Goal: Information Seeking & Learning: Learn about a topic

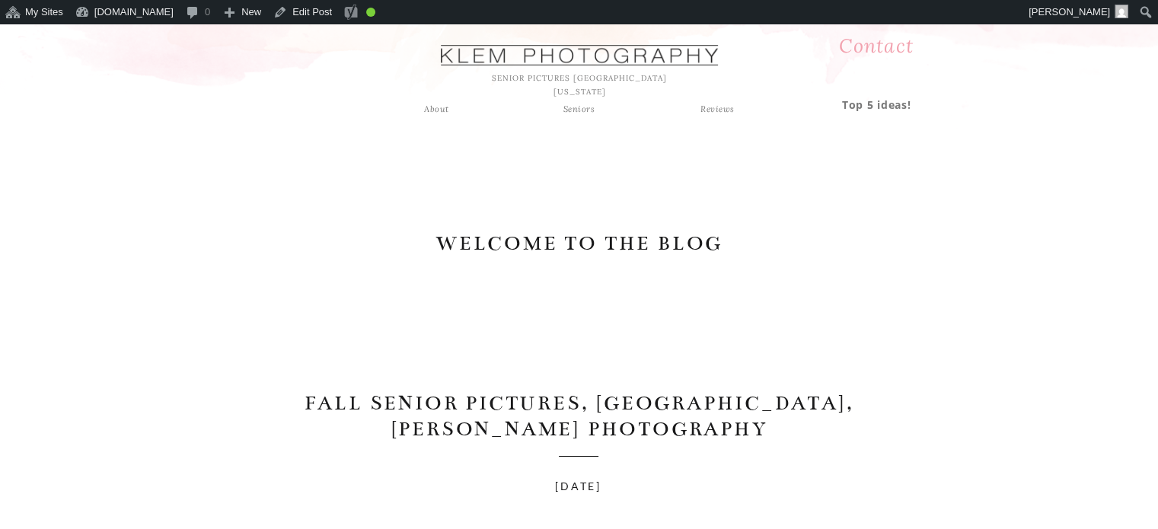
drag, startPoint x: 238, startPoint y: 127, endPoint x: 301, endPoint y: -40, distance: 179.0
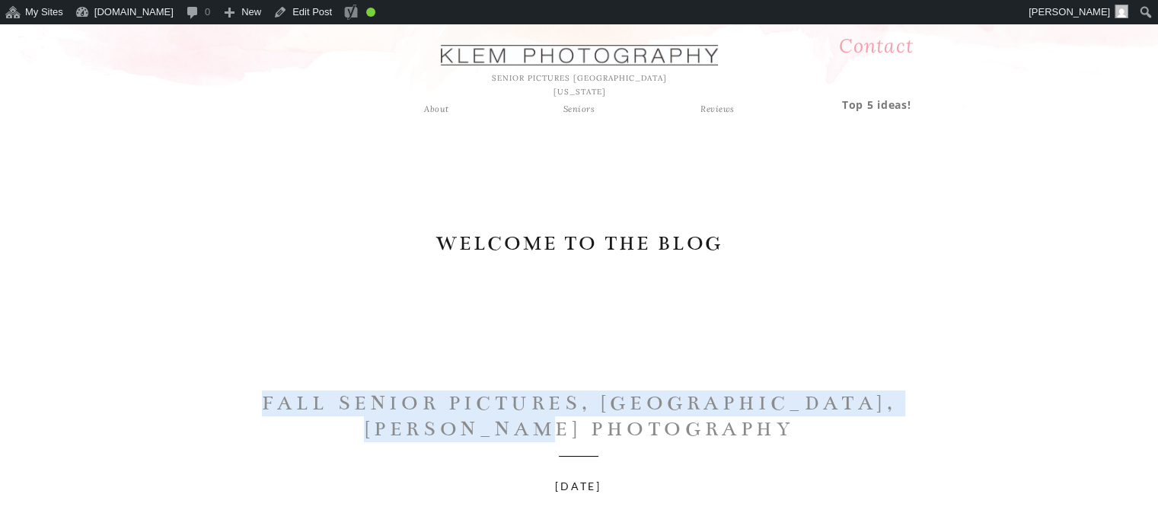
drag, startPoint x: 260, startPoint y: 403, endPoint x: 680, endPoint y: 431, distance: 421.3
click at [680, 431] on h1 "Fall Senior Pictures, [GEOGRAPHIC_DATA], [PERSON_NAME] Photography" at bounding box center [579, 416] width 685 height 51
copy h1 "Fall Senior Pictures, [GEOGRAPHIC_DATA], [PERSON_NAME] Photography"
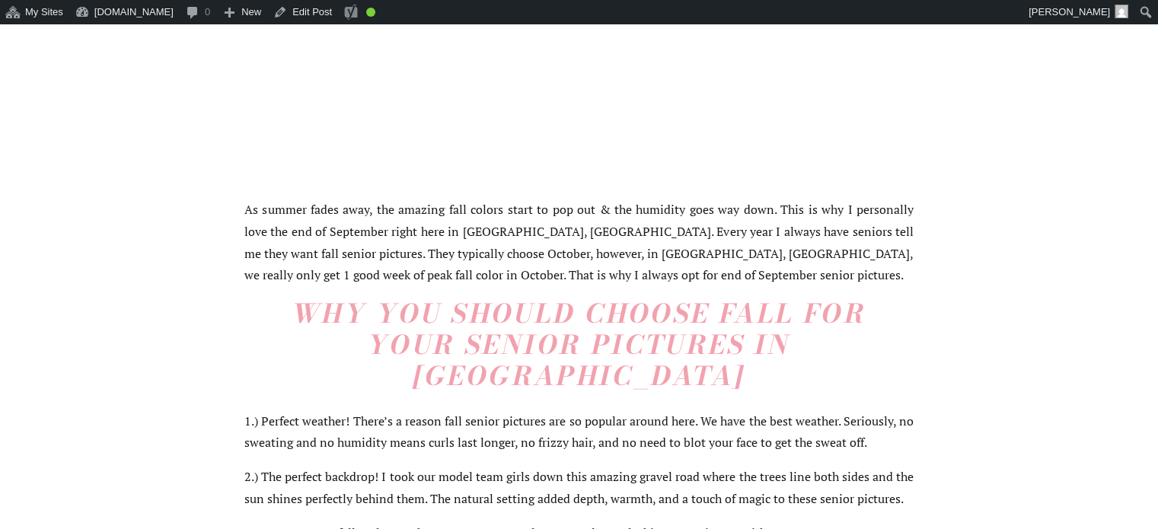
scroll to position [1066, 0]
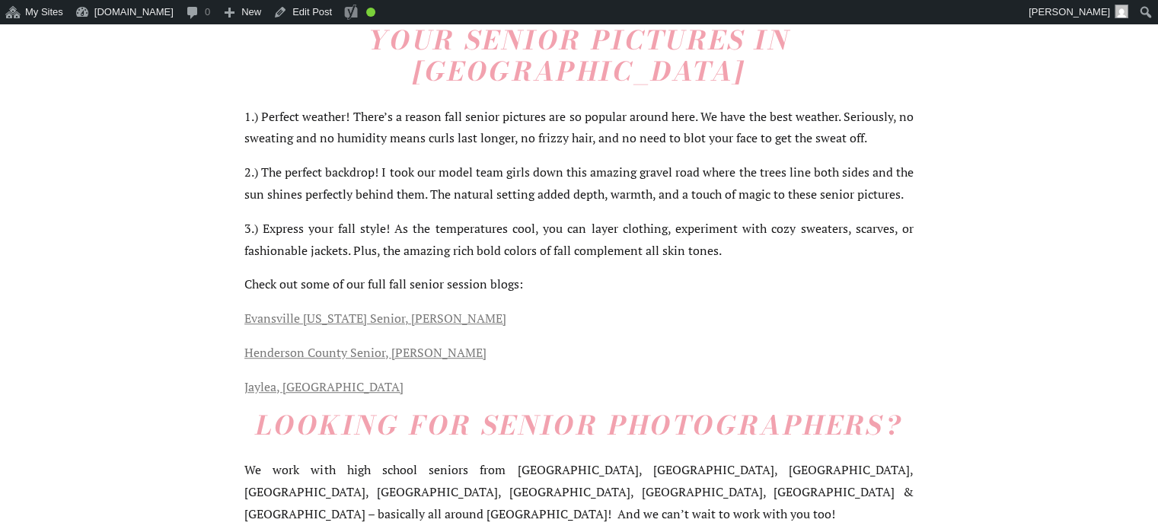
click at [323, 70] on h2 "Why You Should Choose Fall For Your Senior Pictures in [GEOGRAPHIC_DATA]" at bounding box center [578, 40] width 669 height 93
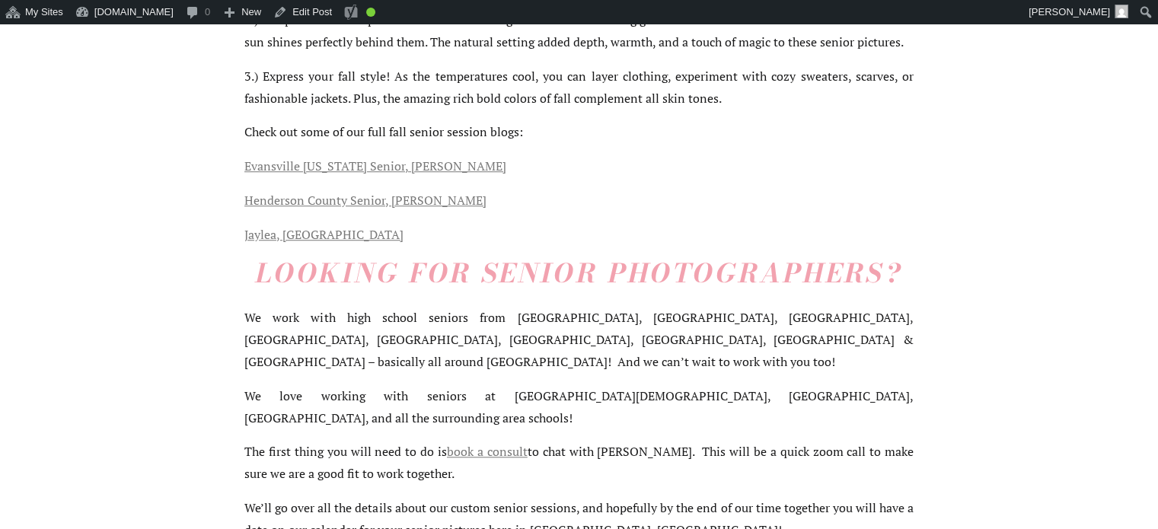
scroll to position [1447, 0]
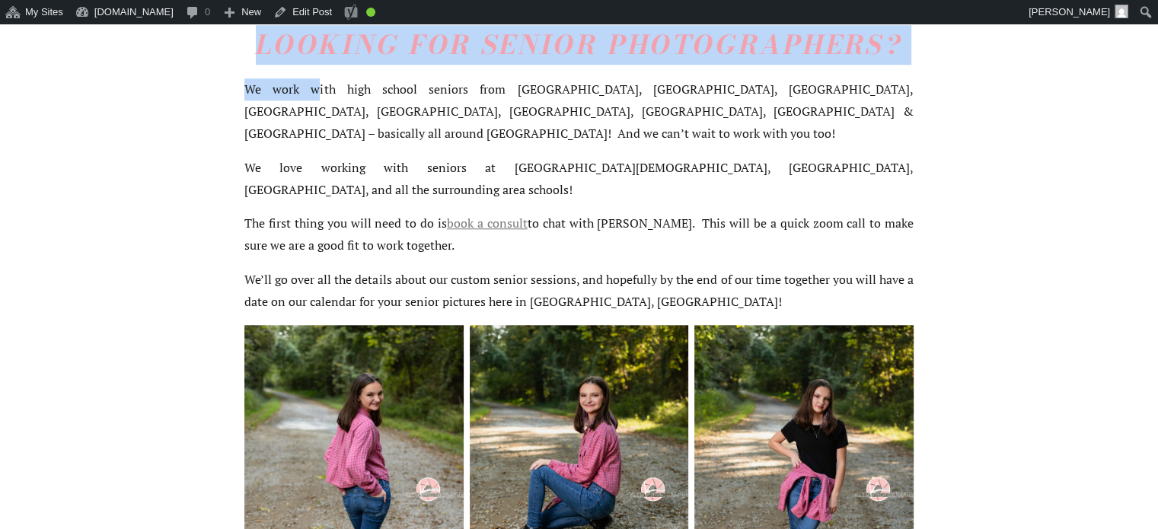
drag, startPoint x: 236, startPoint y: 81, endPoint x: 270, endPoint y: 94, distance: 36.4
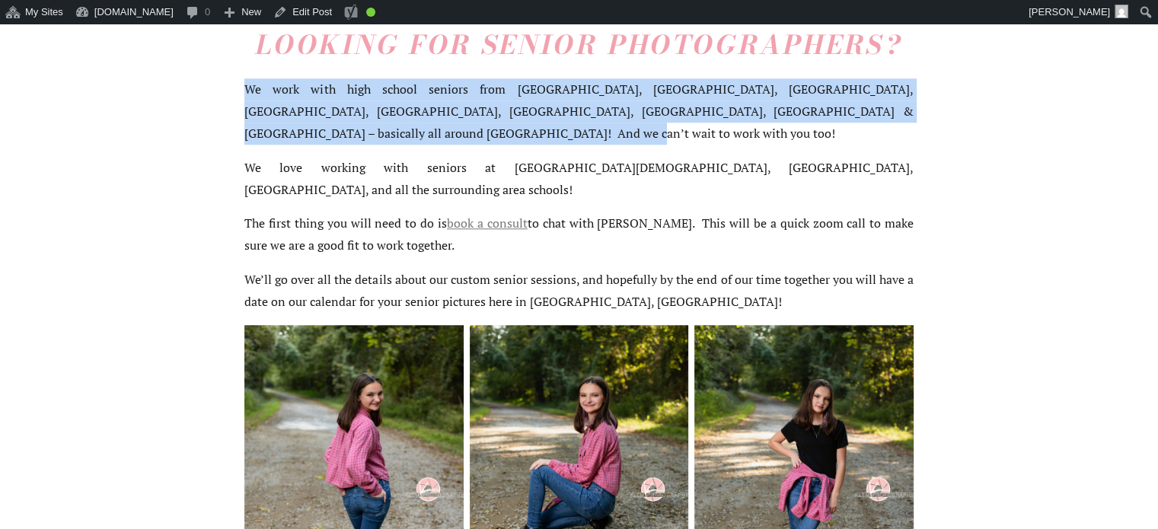
drag, startPoint x: 246, startPoint y: 89, endPoint x: 431, endPoint y: 142, distance: 192.6
click at [431, 142] on p "We work with high school seniors from [GEOGRAPHIC_DATA], [GEOGRAPHIC_DATA], [GE…" at bounding box center [578, 110] width 669 height 65
copy p "We work with high school seniors from [GEOGRAPHIC_DATA], [GEOGRAPHIC_DATA], [GE…"
click at [392, 120] on p "We work with high school seniors from [GEOGRAPHIC_DATA], [GEOGRAPHIC_DATA], [GE…" at bounding box center [578, 110] width 669 height 65
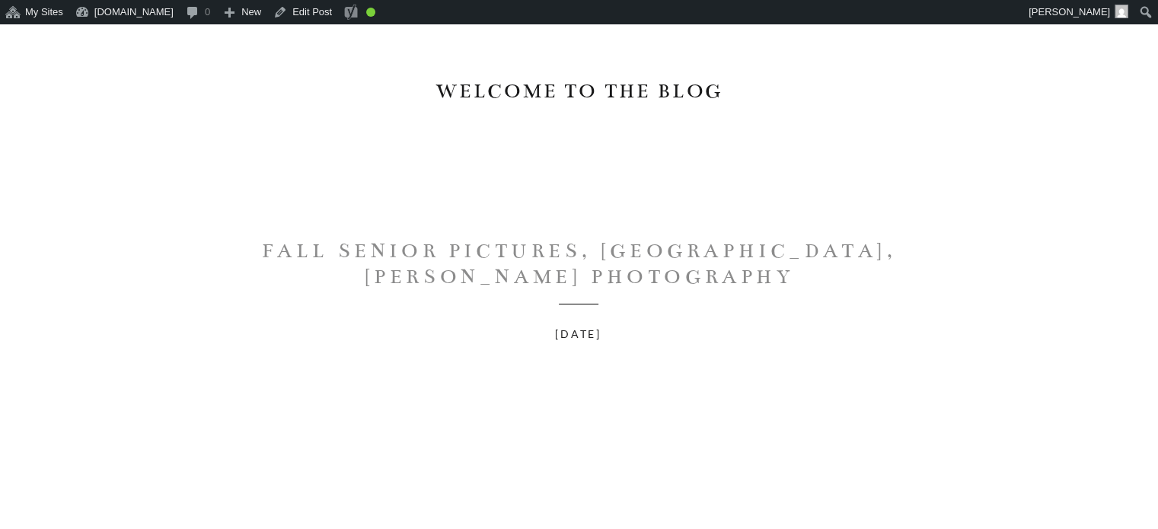
scroll to position [0, 0]
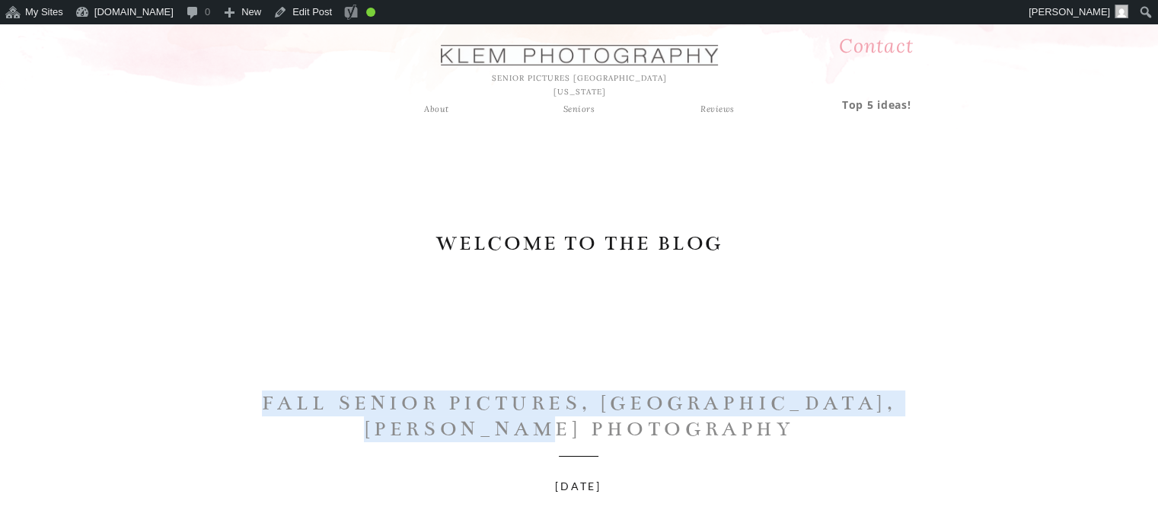
drag, startPoint x: 253, startPoint y: 389, endPoint x: 784, endPoint y: 440, distance: 533.2
copy h1 "Fall Senior Pictures, [GEOGRAPHIC_DATA], [PERSON_NAME] Photography"
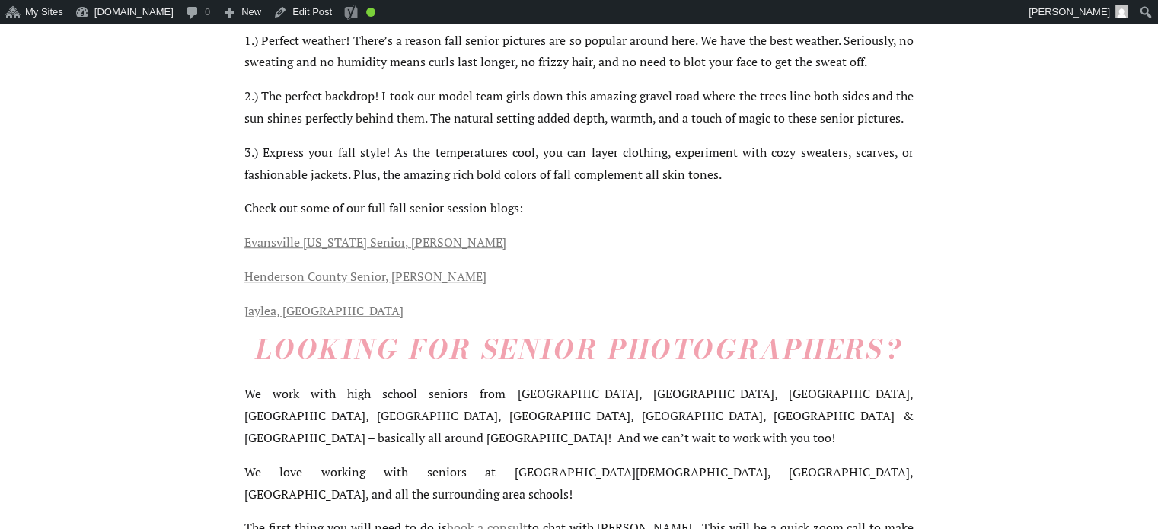
scroll to position [1218, 0]
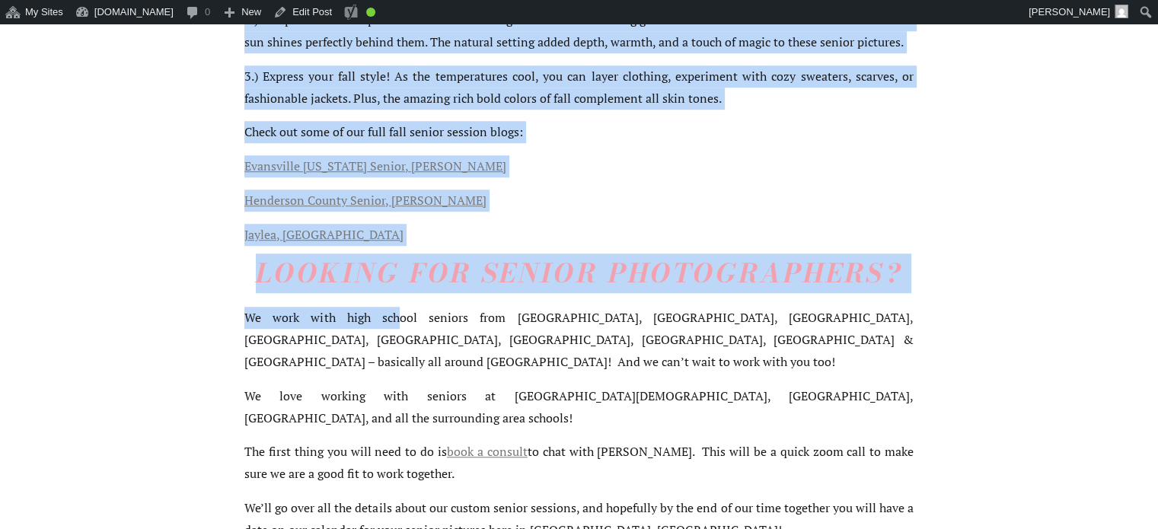
drag, startPoint x: 226, startPoint y: 301, endPoint x: 319, endPoint y: 313, distance: 93.7
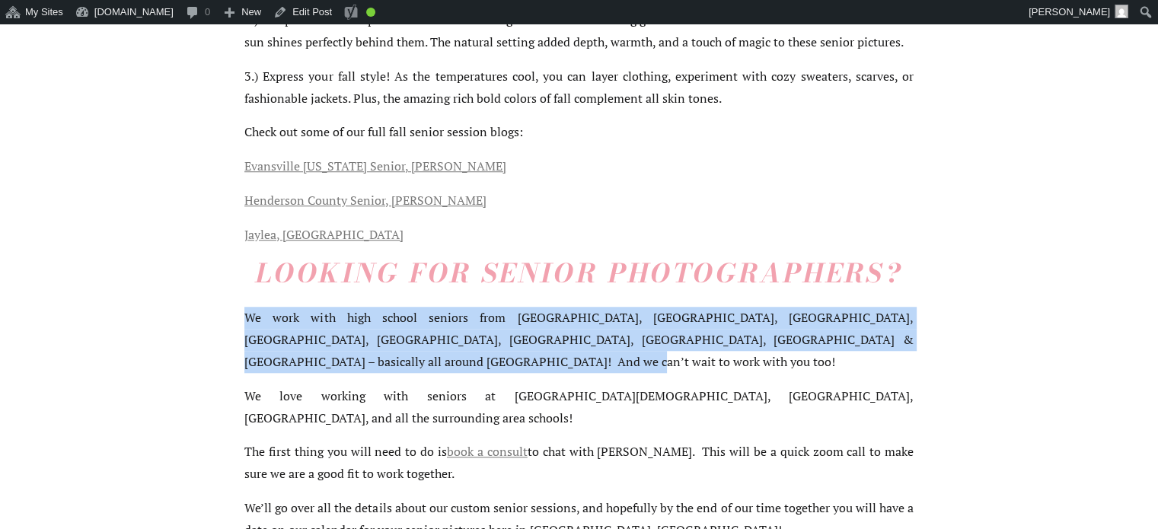
drag, startPoint x: 244, startPoint y: 319, endPoint x: 451, endPoint y: 359, distance: 210.1
click at [451, 359] on p "We work with high school seniors from [GEOGRAPHIC_DATA], [GEOGRAPHIC_DATA], [GE…" at bounding box center [578, 339] width 669 height 65
copy p "We work with high school seniors from [GEOGRAPHIC_DATA], [GEOGRAPHIC_DATA], [GE…"
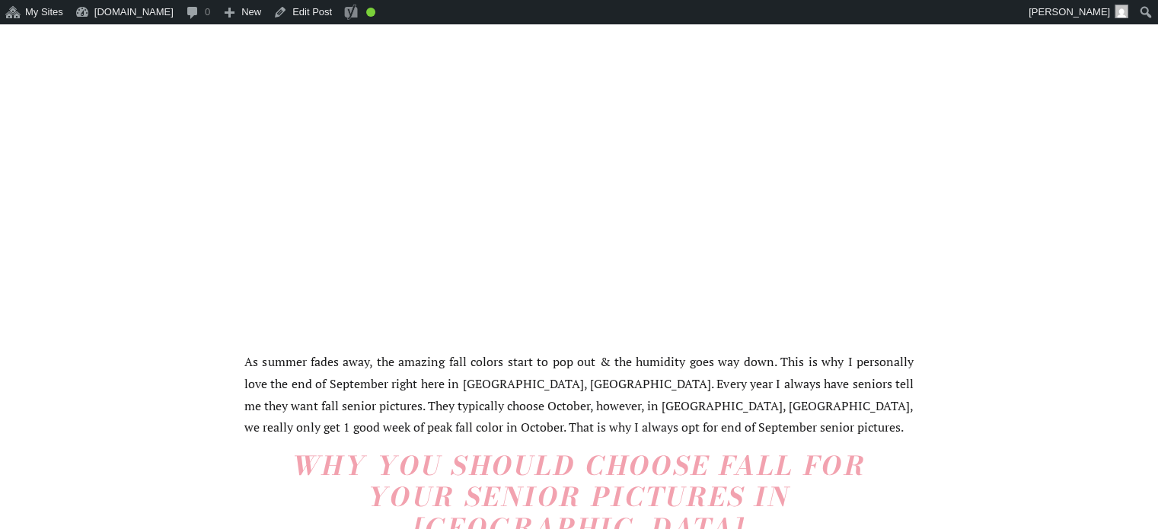
scroll to position [761, 0]
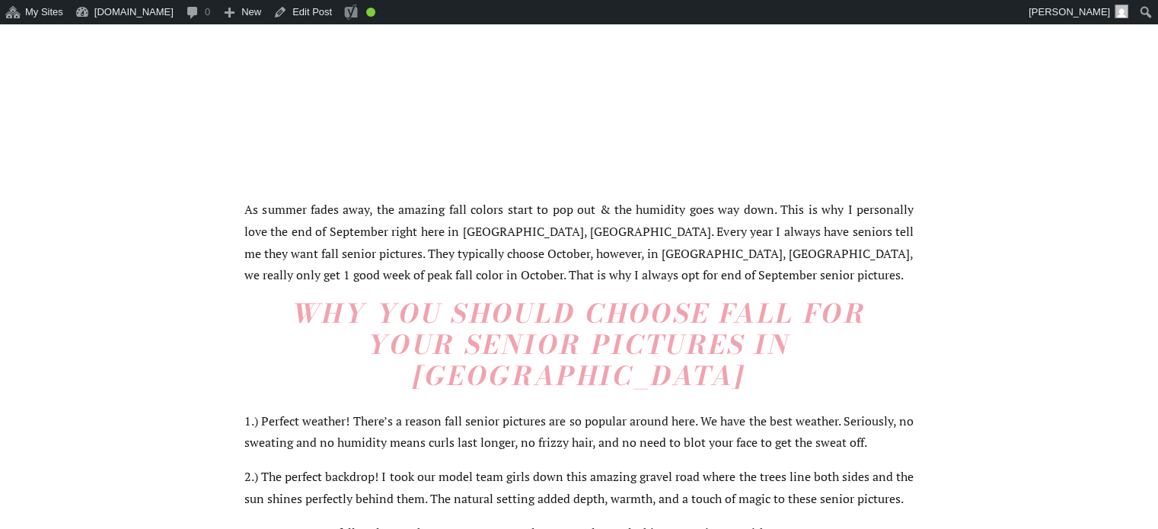
click at [302, 228] on p "As summer fades away, the amazing fall colors start to pop out & the humidity g…" at bounding box center [578, 243] width 669 height 88
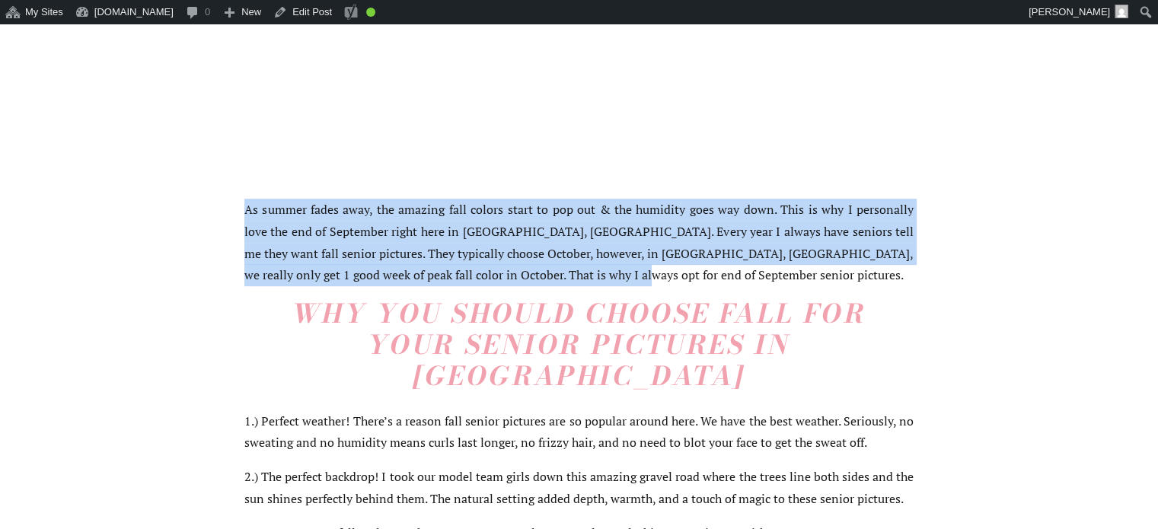
drag, startPoint x: 222, startPoint y: 201, endPoint x: 579, endPoint y: 267, distance: 363.8
copy p "As summer fades away, the amazing fall colors start to pop out & the humidity g…"
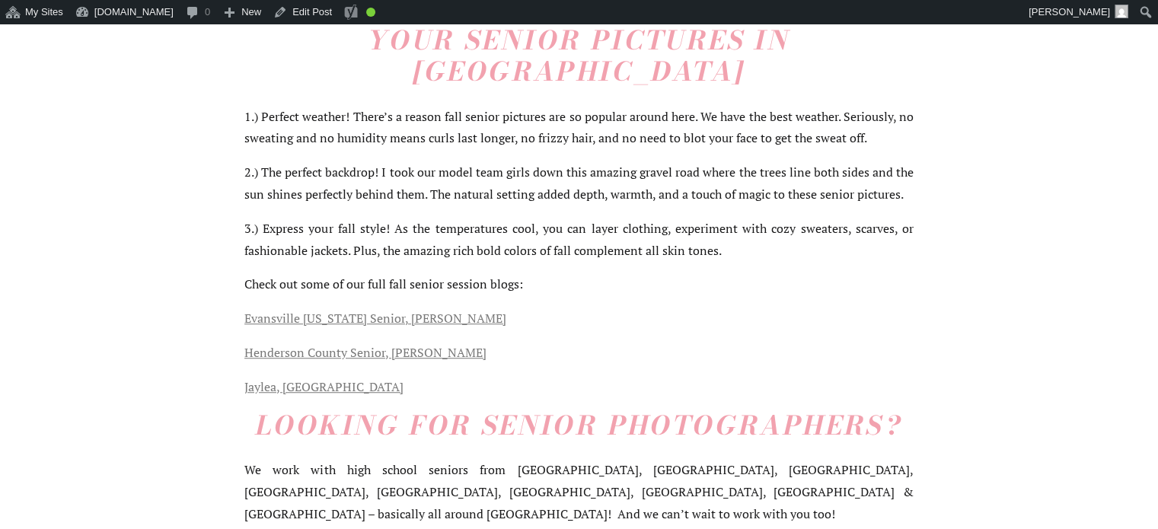
scroll to position [1371, 0]
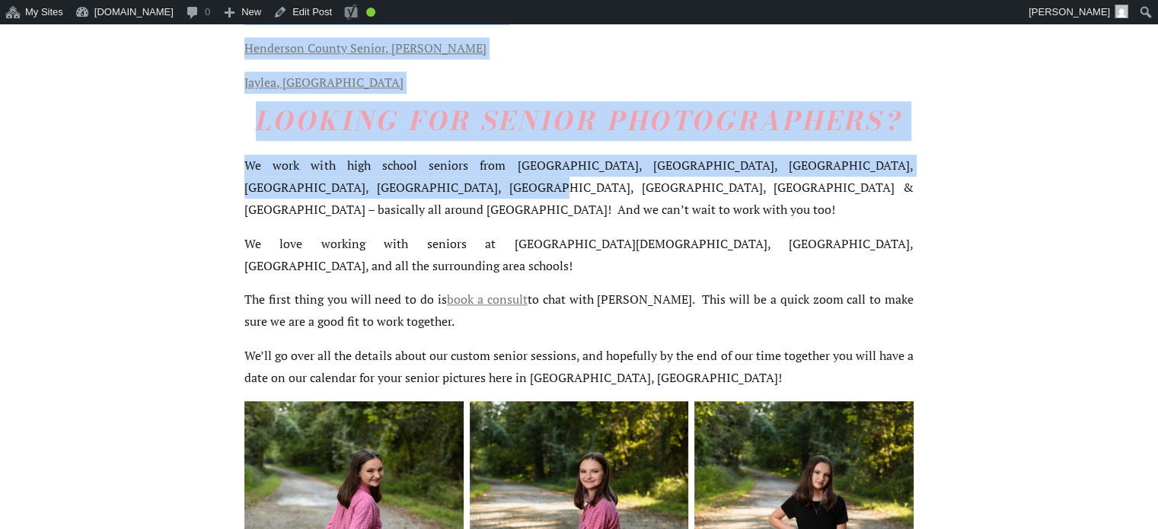
drag, startPoint x: 222, startPoint y: 165, endPoint x: 407, endPoint y: 196, distance: 187.6
click at [407, 196] on p "We work with high school seniors from [GEOGRAPHIC_DATA], [GEOGRAPHIC_DATA], [GE…" at bounding box center [578, 187] width 669 height 65
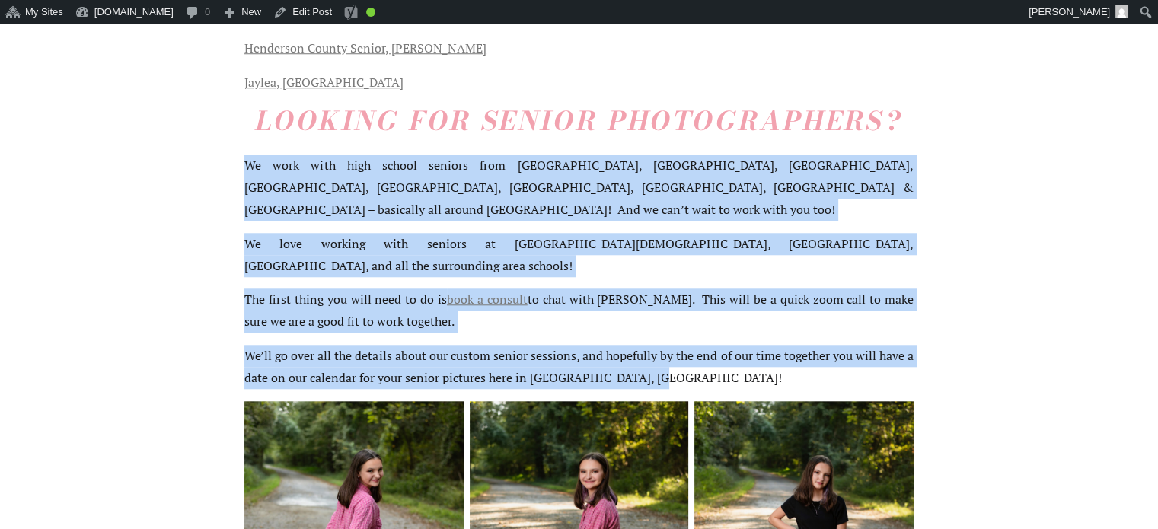
drag, startPoint x: 246, startPoint y: 168, endPoint x: 763, endPoint y: 369, distance: 555.0
copy div "We work with high school seniors from Henderson County, Vanderburgh County, Web…"
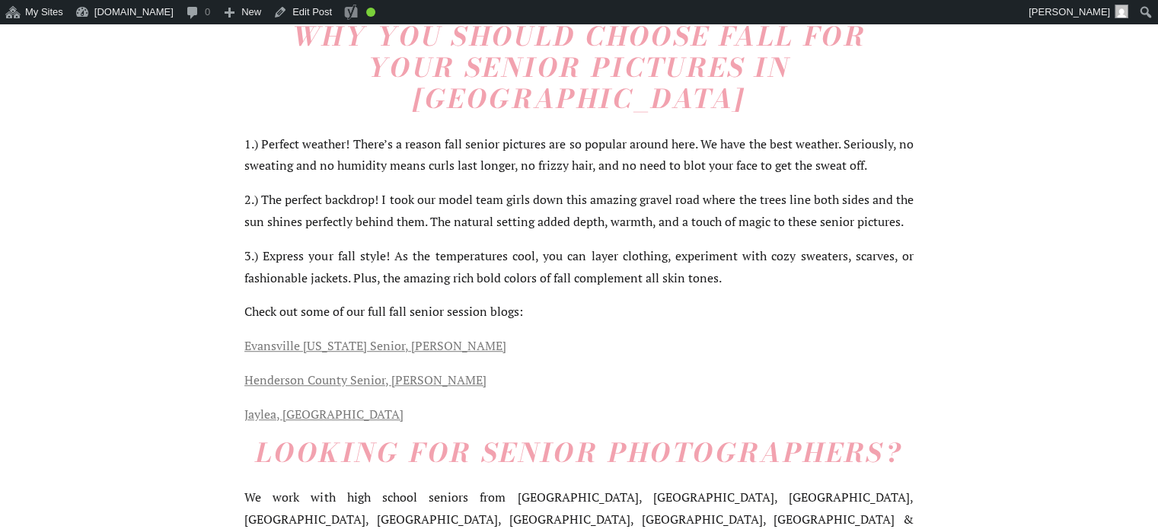
scroll to position [1674, 0]
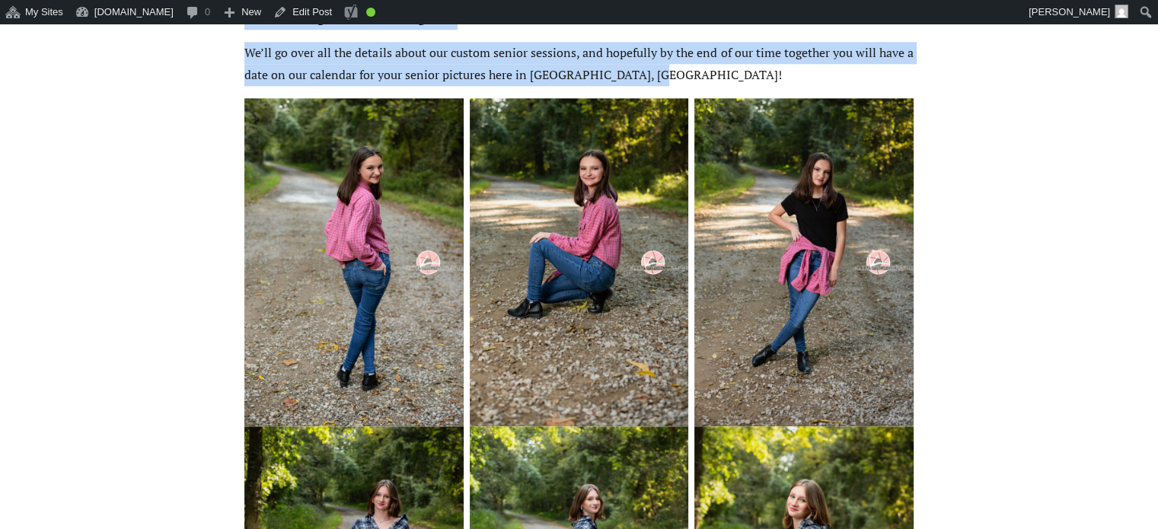
drag, startPoint x: 219, startPoint y: 132, endPoint x: 879, endPoint y: 72, distance: 663.7
click at [879, 72] on div "Fall Senior Pictures, Henderson KY, Klem Photography Sep 30, 2025 As summer fad…" at bounding box center [579, 435] width 1158 height 3516
copy div "Fall Senior Pictures, Henderson KY, Klem Photography Sep 30, 2025 As summer fad…"
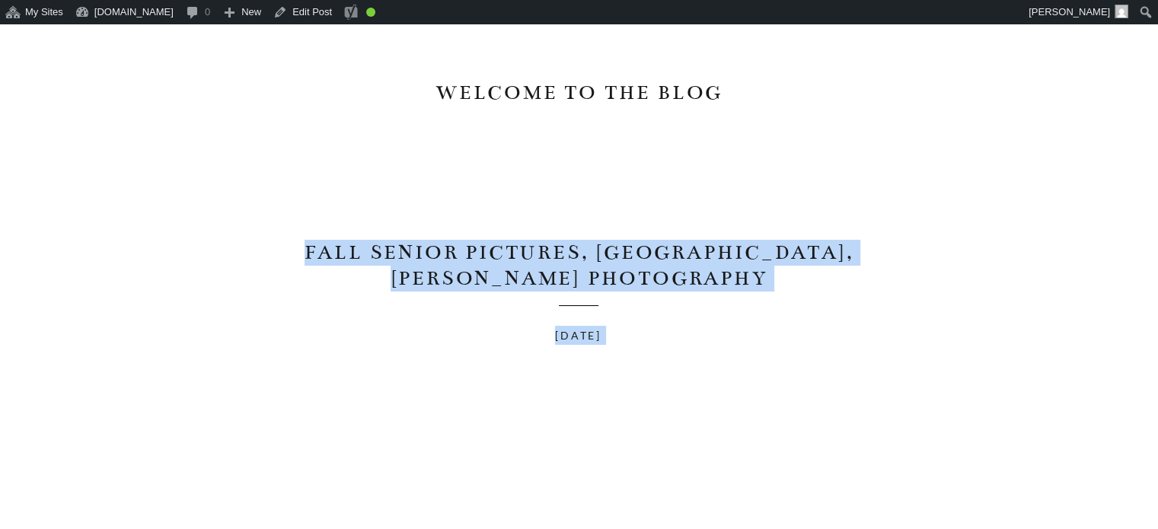
scroll to position [0, 0]
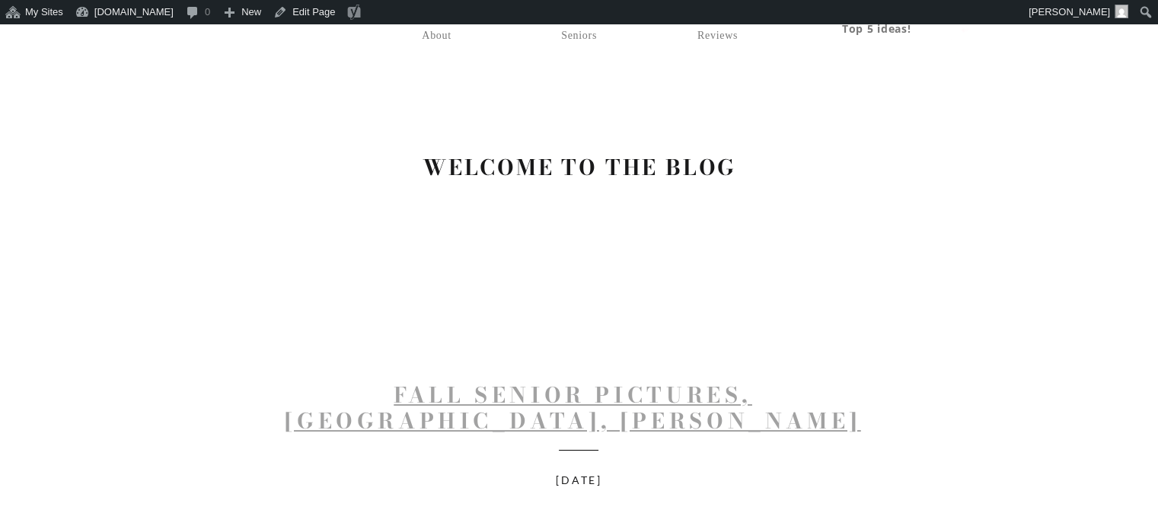
click at [567, 394] on link "Fall Senior Pictures, [GEOGRAPHIC_DATA], [PERSON_NAME] Photography" at bounding box center [573, 420] width 576 height 84
